Goal: Find specific page/section: Find specific page/section

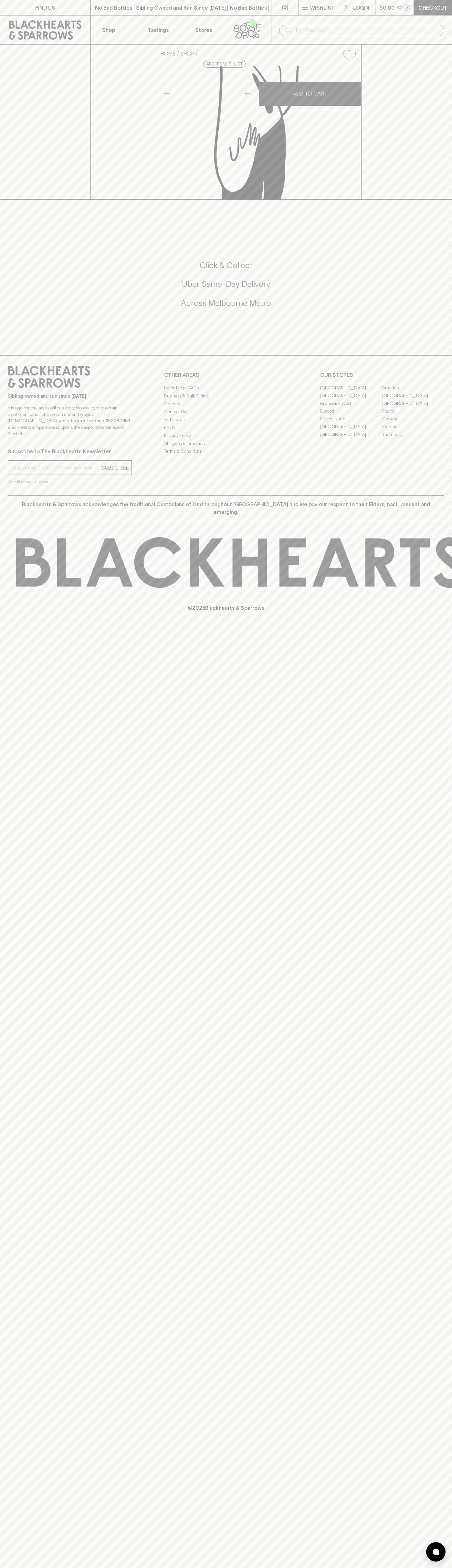
click at [90, 29] on link at bounding box center [45, 30] width 90 height 29
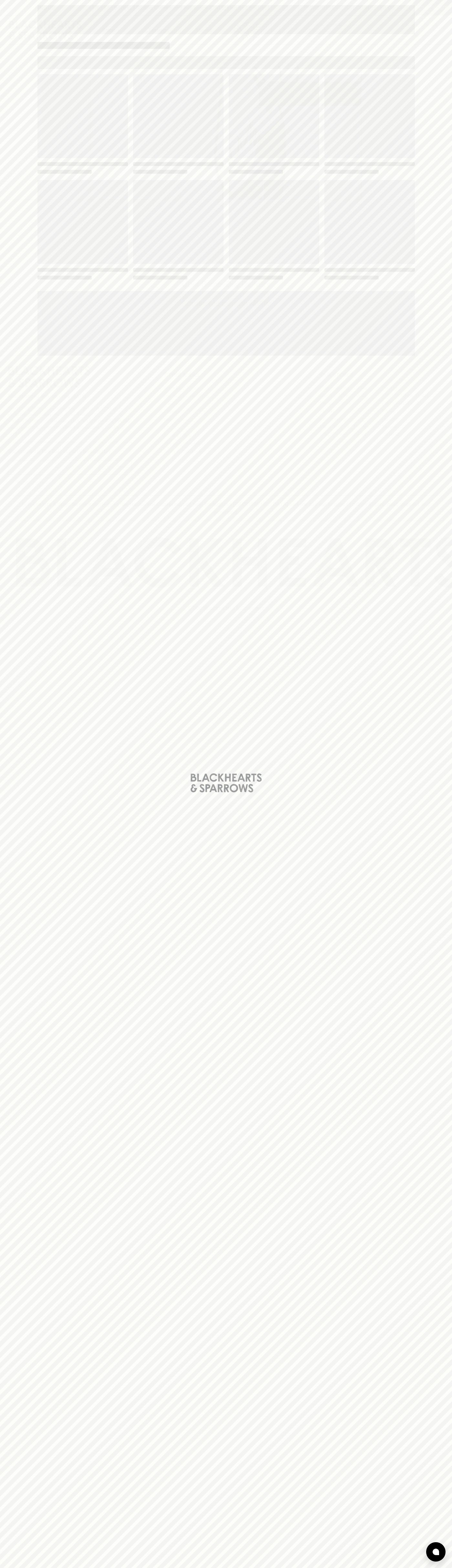
click at [399, 1567] on html "FIND US | No Bad Bottles | Sibling Owned and Run Since 2006 | No Bad Bottles | …" at bounding box center [226, 784] width 452 height 1568
click at [4, 1470] on div "Loading" at bounding box center [226, 784] width 452 height 1568
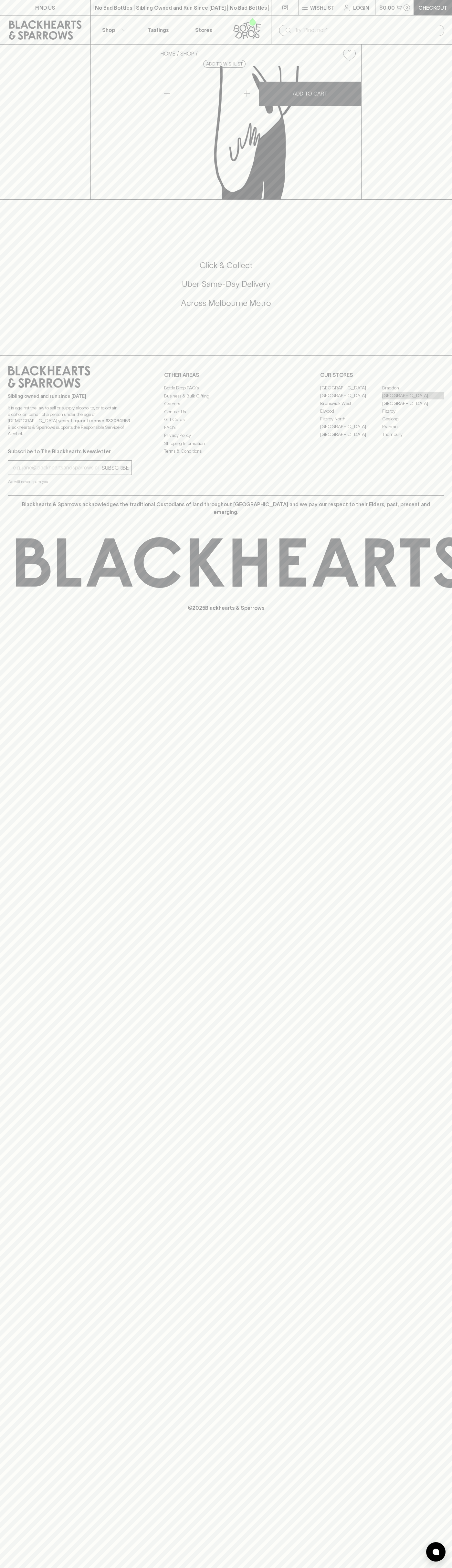
click at [413, 399] on link "[GEOGRAPHIC_DATA]" at bounding box center [413, 395] width 62 height 8
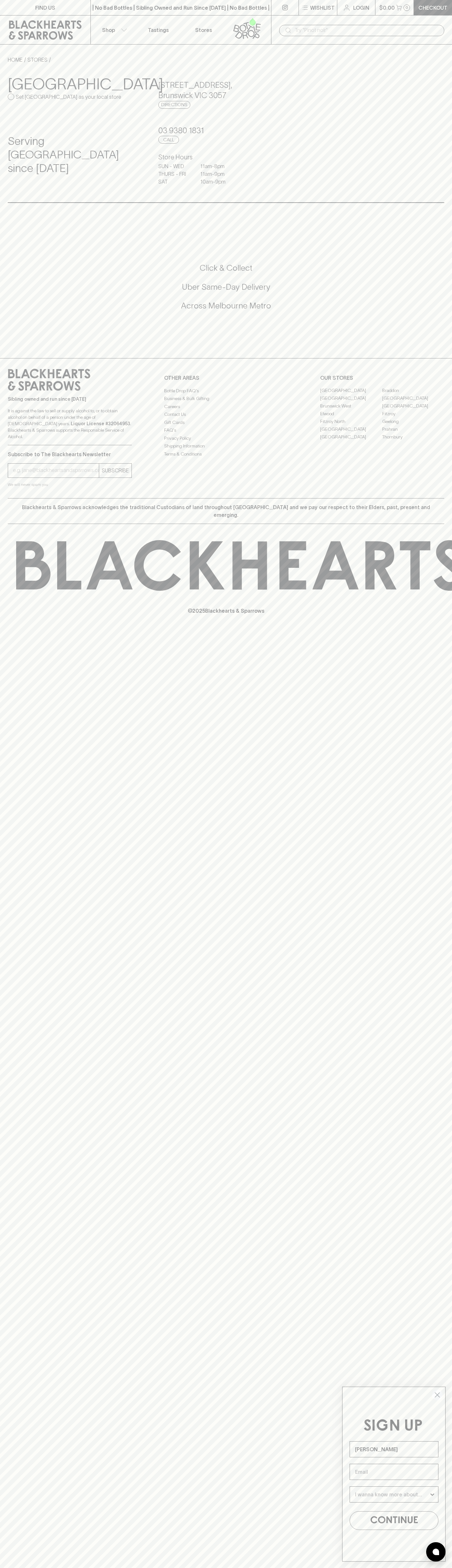
type input "[PERSON_NAME]"
